Goal: Navigation & Orientation: Find specific page/section

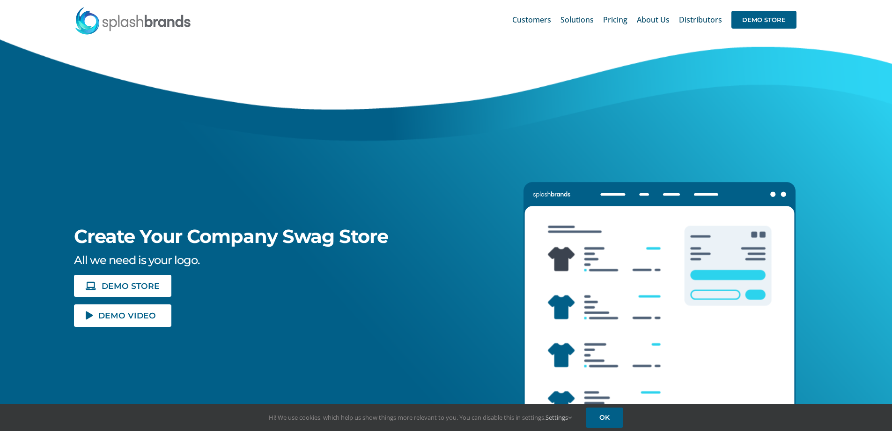
click at [133, 23] on img at bounding box center [132, 21] width 117 height 28
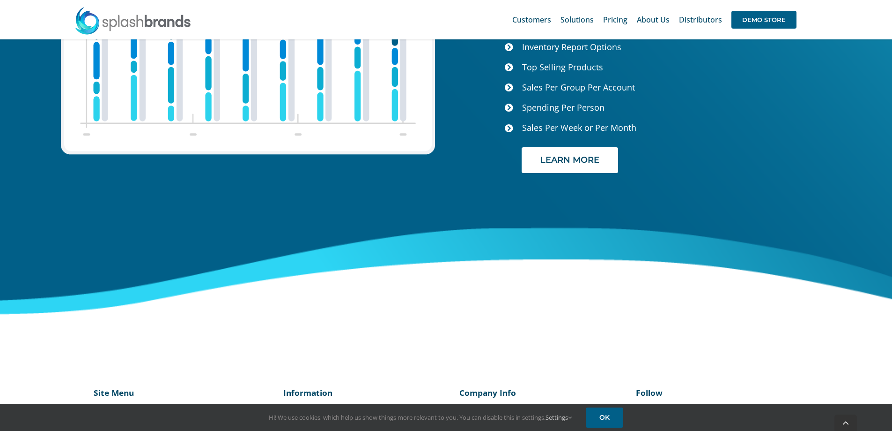
scroll to position [3941, 0]
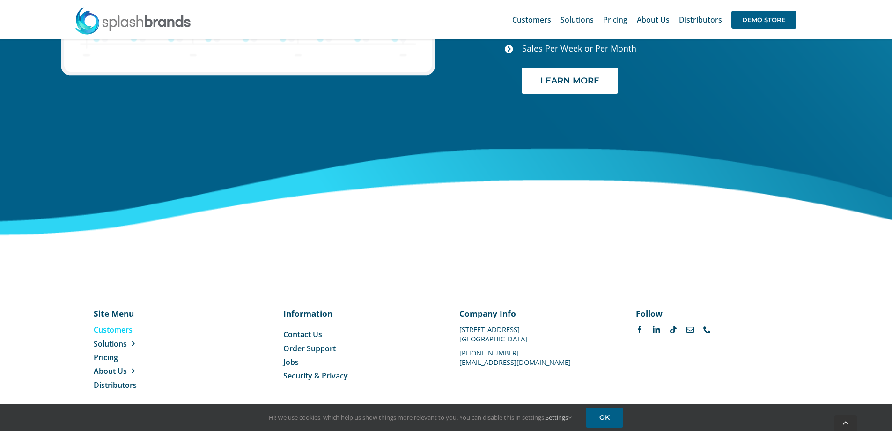
click at [126, 324] on span "Customers" at bounding box center [113, 329] width 39 height 10
